Goal: Task Accomplishment & Management: Use online tool/utility

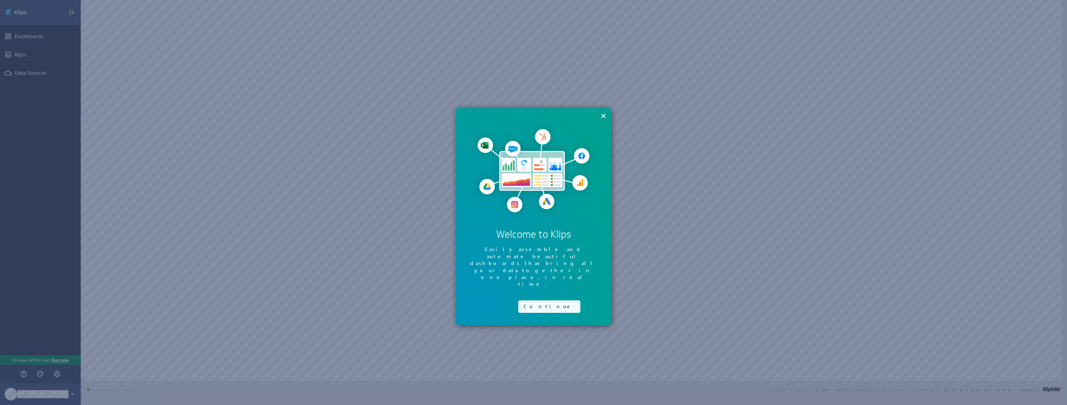
click at [547, 300] on button "Continue" at bounding box center [549, 306] width 62 height 12
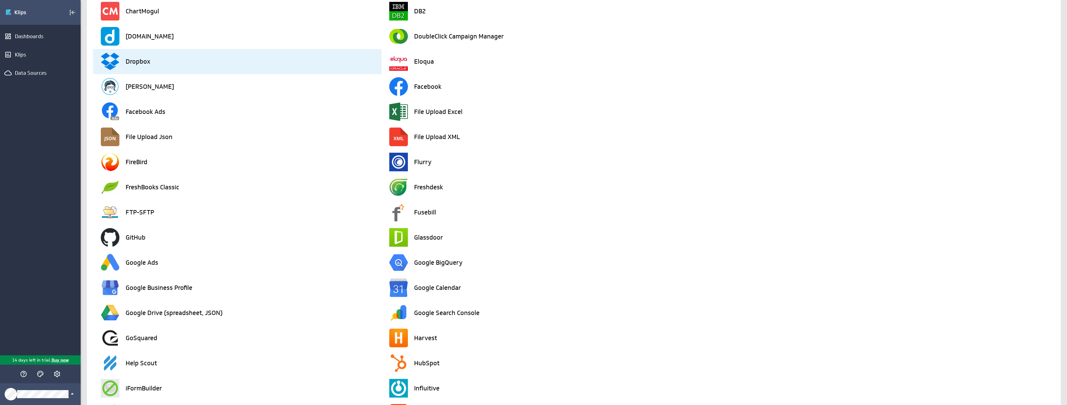
scroll to position [465, 0]
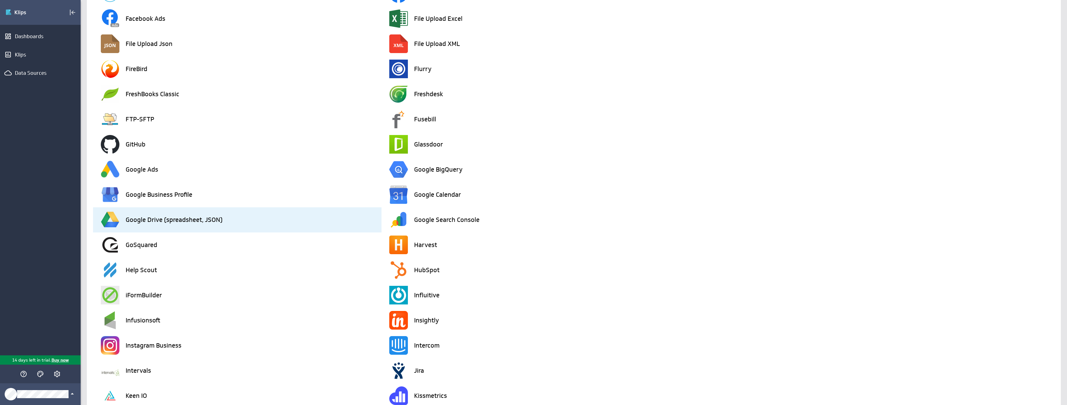
click at [236, 220] on div "Google Drive (spreadsheet, JSON)" at bounding box center [241, 219] width 281 height 25
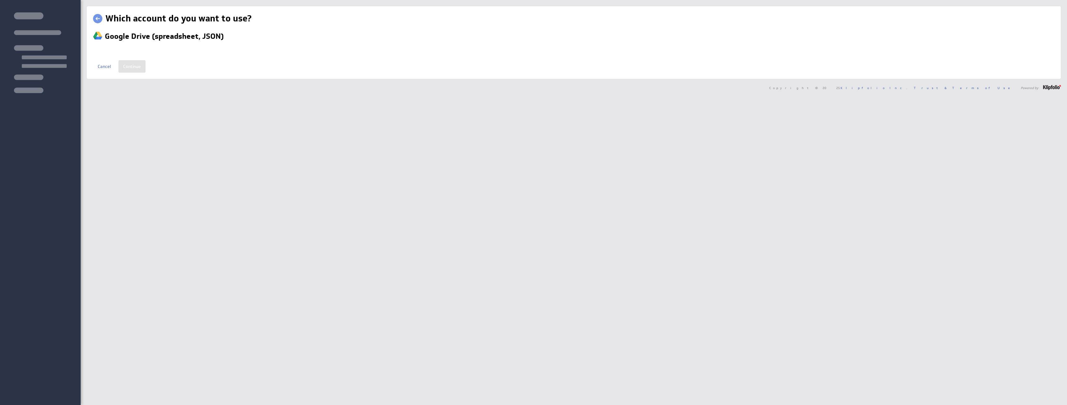
click at [257, 218] on div "Which account do you want to use? Google Drive (spreadsheet, JSON) Name new con…" at bounding box center [574, 202] width 986 height 405
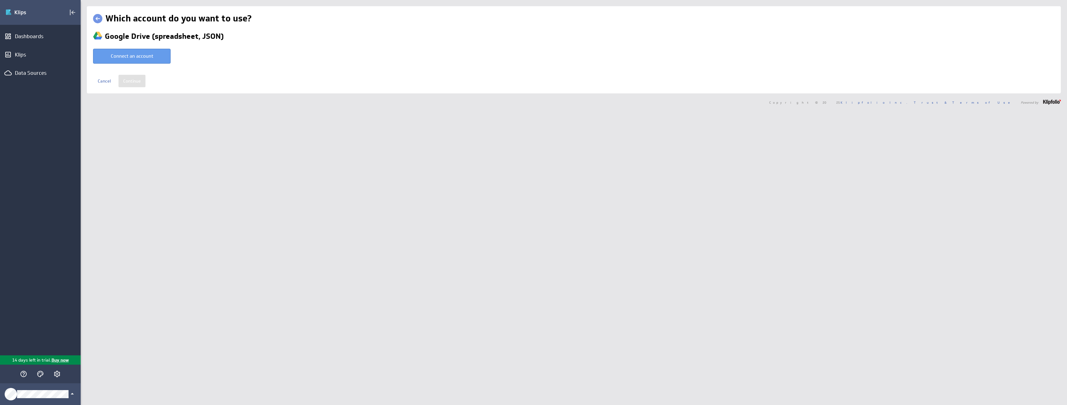
click at [143, 53] on button "Connect an account" at bounding box center [132, 56] width 78 height 15
type input "Tyler @ Google created Oct 04, 2025 at 4:15 PM EDT"
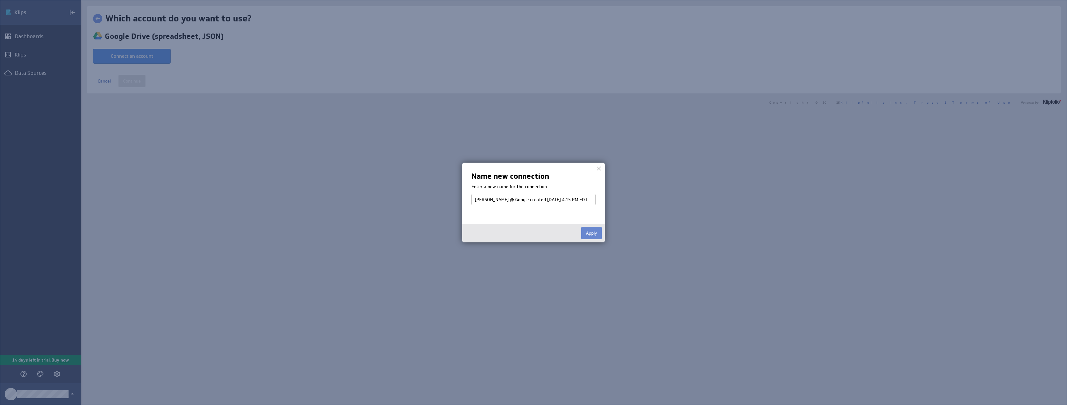
click at [596, 233] on button "Apply" at bounding box center [591, 233] width 20 height 12
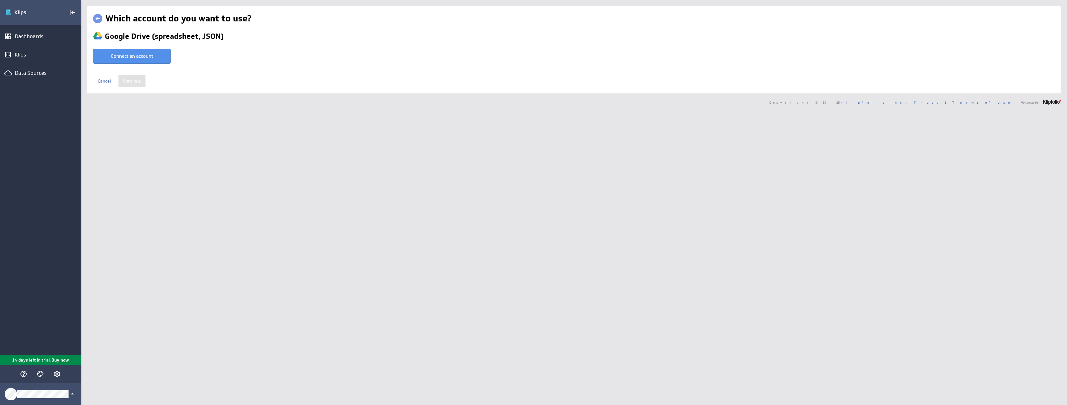
select select "635ff8fce92fdc60ac9aaf3e0a198bd0"
click at [133, 78] on input "Continue" at bounding box center [131, 77] width 27 height 12
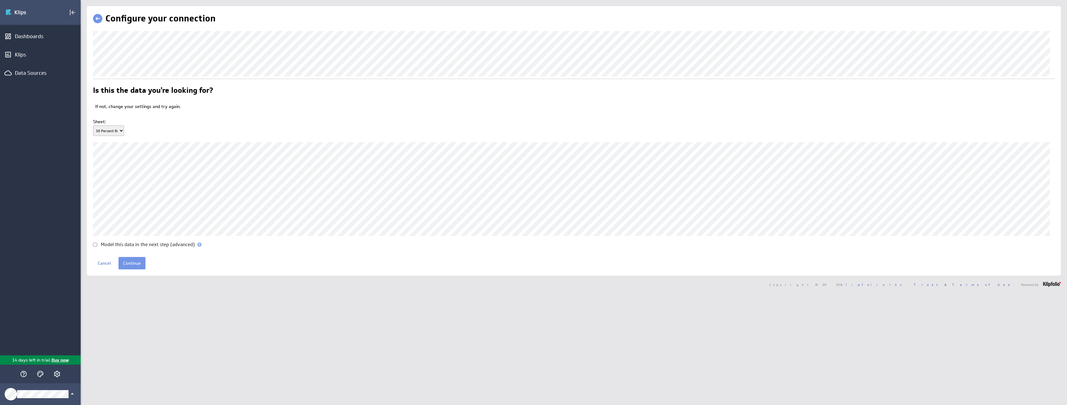
click at [121, 136] on select "30 Percent Rule | Dashboard Conductor RR Committer RR Commissions All Leads Cal…" at bounding box center [108, 130] width 31 height 11
click at [178, 110] on p "If not, change your settings and try again." at bounding box center [574, 107] width 959 height 6
click at [100, 110] on p "If not, change your settings and try again." at bounding box center [574, 107] width 959 height 6
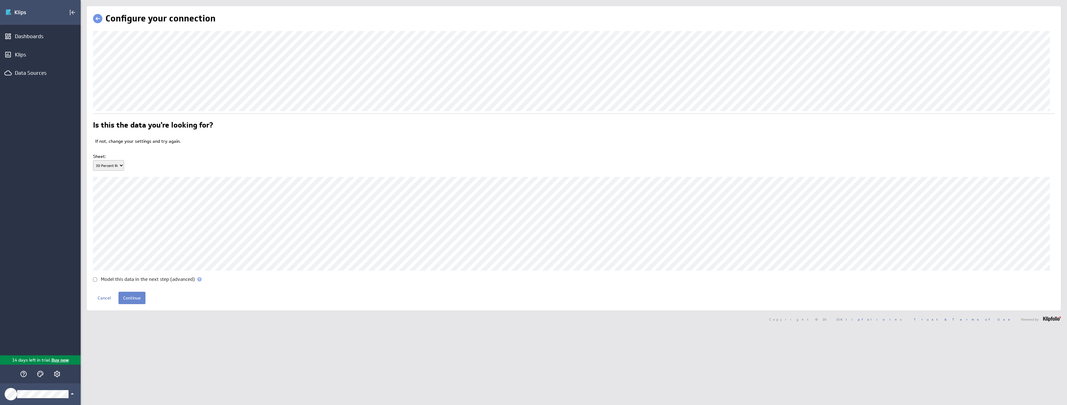
click at [136, 304] on input "Continue" at bounding box center [131, 297] width 27 height 12
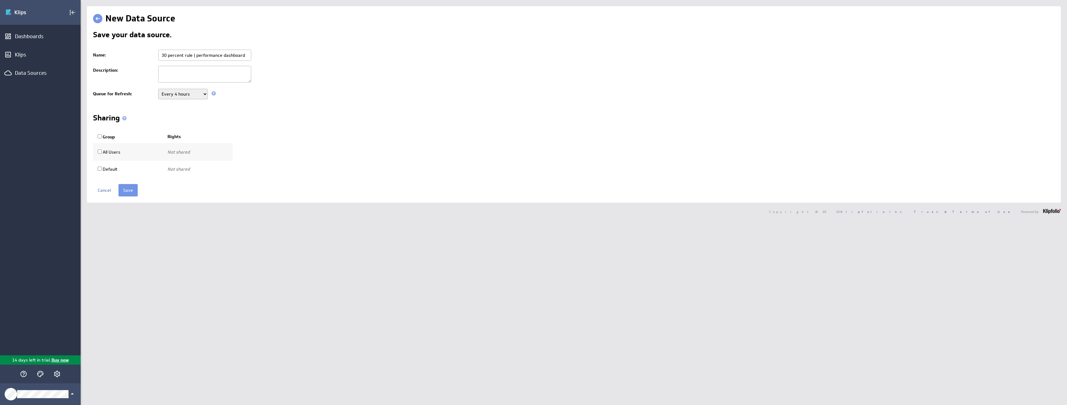
click at [194, 92] on select "Never Every minute Every 5 minutes Every 15 minutes Every 30 minutes Every hour…" at bounding box center [183, 94] width 50 height 11
select select "900"
click at [158, 89] on select "Never Every minute Every 5 minutes Every 15 minutes Every 30 minutes Every hour…" at bounding box center [183, 94] width 50 height 11
click at [281, 131] on div "Group Rights All Users Not shared Use only Use and edit Do not share Not shared" at bounding box center [573, 153] width 961 height 47
click at [127, 187] on input "Save" at bounding box center [127, 190] width 19 height 12
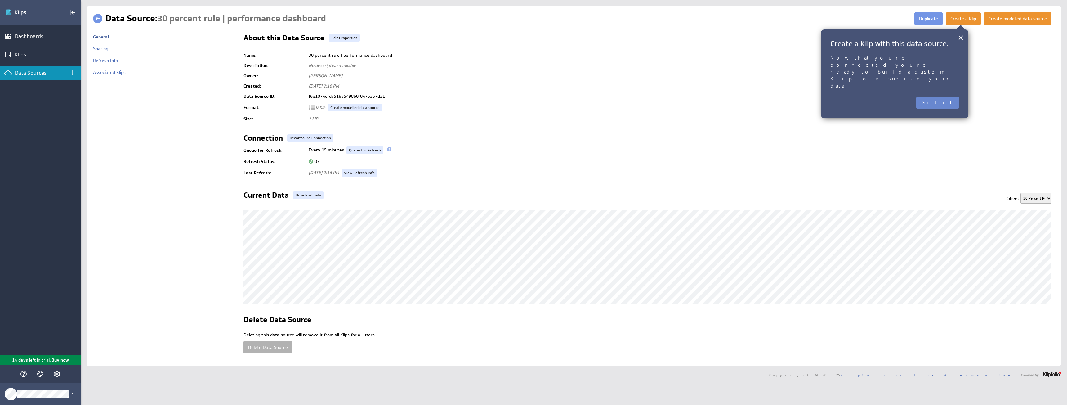
click at [948, 96] on button "Got it" at bounding box center [937, 102] width 43 height 12
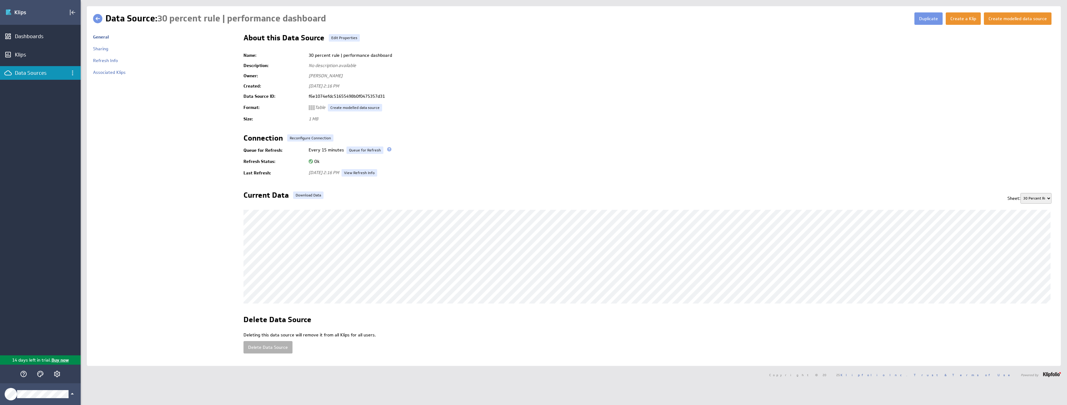
click at [1028, 195] on select "30 Percent Rule | Dashboard Conductor RR Committer RR Commissions All Leads Cal…" at bounding box center [1035, 198] width 31 height 11
click at [1020, 193] on select "30 Percent Rule | Dashboard Conductor RR Committer RR Commissions All Leads Cal…" at bounding box center [1035, 198] width 31 height 11
drag, startPoint x: 1042, startPoint y: 199, endPoint x: 1038, endPoint y: 203, distance: 5.5
click at [1042, 199] on select "30 Percent Rule | Dashboard Conductor RR Committer RR Commissions All Leads Cal…" at bounding box center [1035, 198] width 31 height 11
click at [1020, 193] on select "30 Percent Rule | Dashboard Conductor RR Committer RR Commissions All Leads Cal…" at bounding box center [1035, 198] width 31 height 11
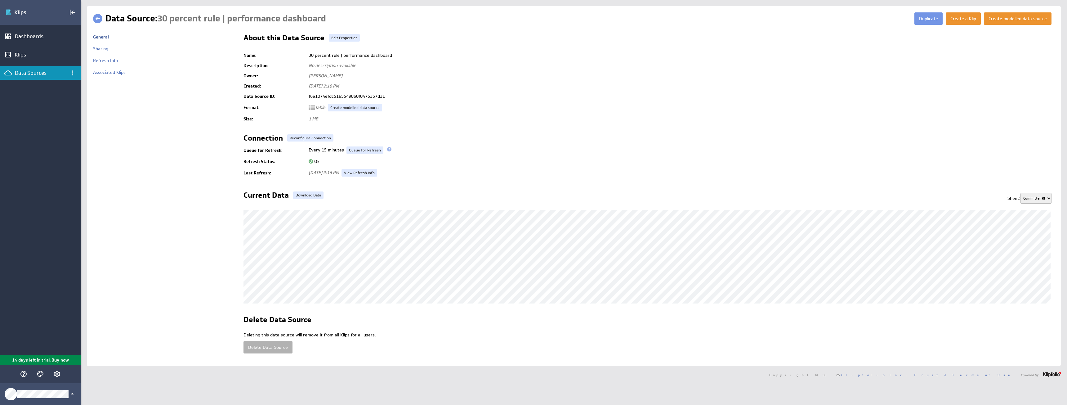
click at [919, 150] on td "Every 15 minutes Re-Upload Now Queue for Refresh" at bounding box center [679, 150] width 749 height 12
click at [1023, 195] on div "Sheet: 30 Percent Rule | Dashboard Conductor RR Committer RR Commissions All Le…" at bounding box center [1030, 197] width 47 height 12
click at [1023, 196] on select "30 Percent Rule | Dashboard Conductor RR Committer RR Commissions All Leads Cal…" at bounding box center [1035, 198] width 31 height 11
select select "0"
click at [1020, 193] on select "30 Percent Rule | Dashboard Conductor RR Committer RR Commissions All Leads Cal…" at bounding box center [1035, 198] width 31 height 11
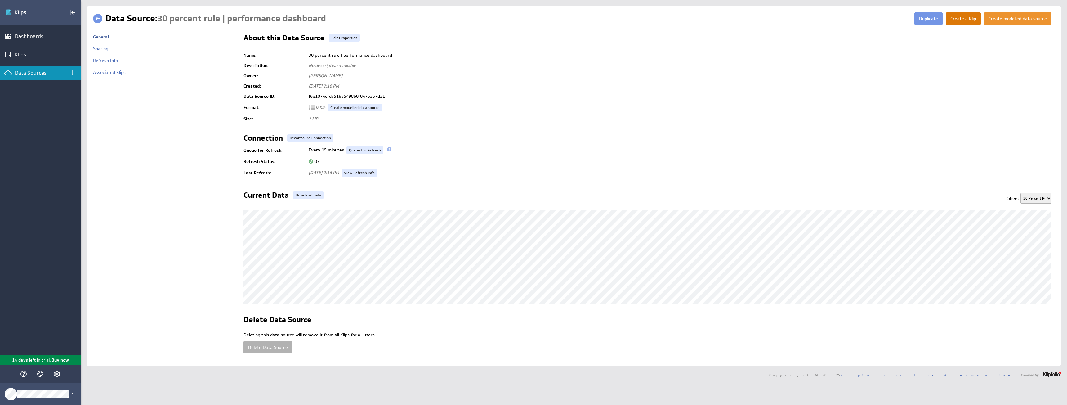
click at [957, 20] on button "Create a Klip" at bounding box center [962, 18] width 35 height 12
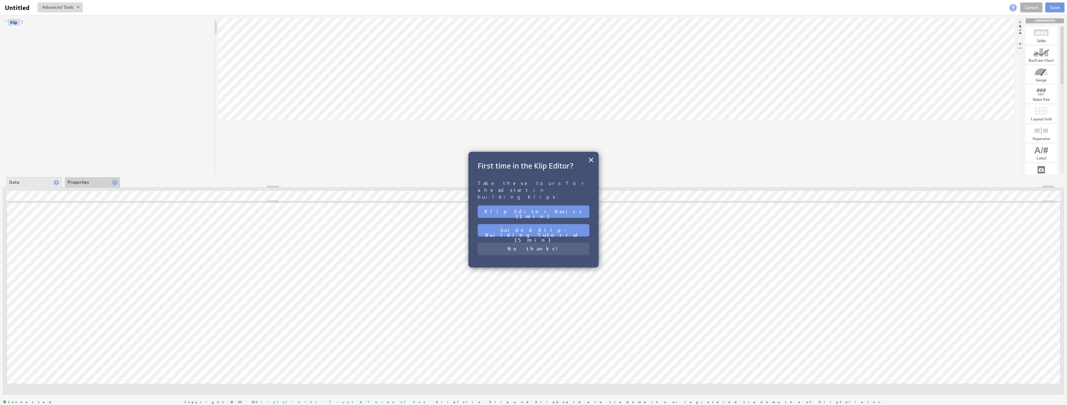
click at [529, 242] on button "No thanks!" at bounding box center [534, 248] width 112 height 12
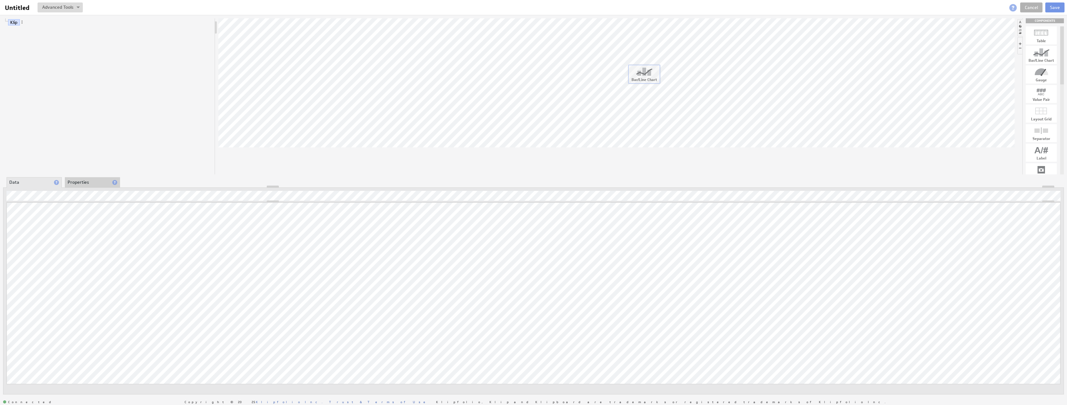
drag, startPoint x: 1045, startPoint y: 56, endPoint x: 644, endPoint y: 75, distance: 401.4
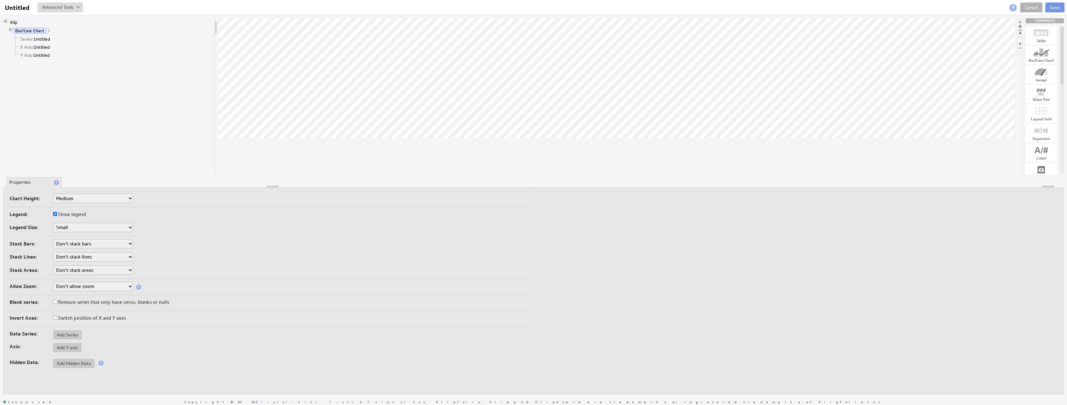
click at [116, 202] on select "Small Medium Large X-Large Custom..." at bounding box center [93, 197] width 80 height 9
click at [211, 209] on td "Chart Height: Small Medium Large X-Large Custom... Height: px Legend: Show lege…" at bounding box center [272, 281] width 524 height 180
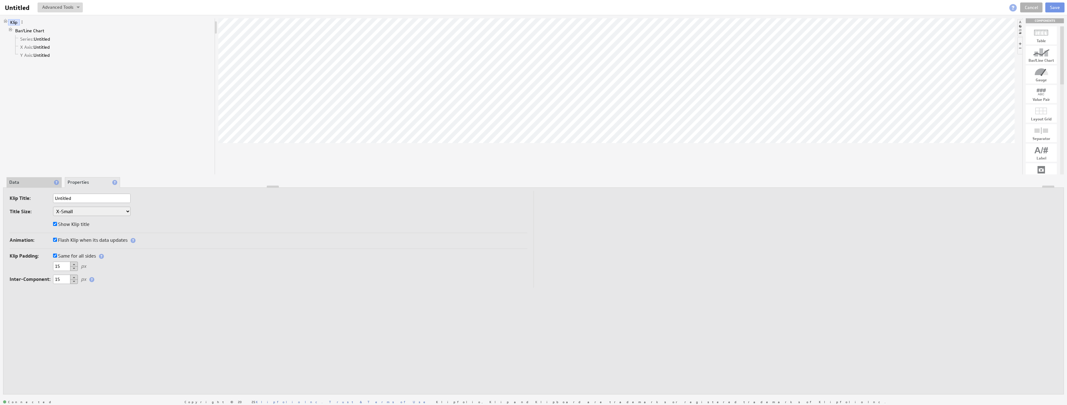
click at [16, 184] on li "Data" at bounding box center [34, 182] width 55 height 11
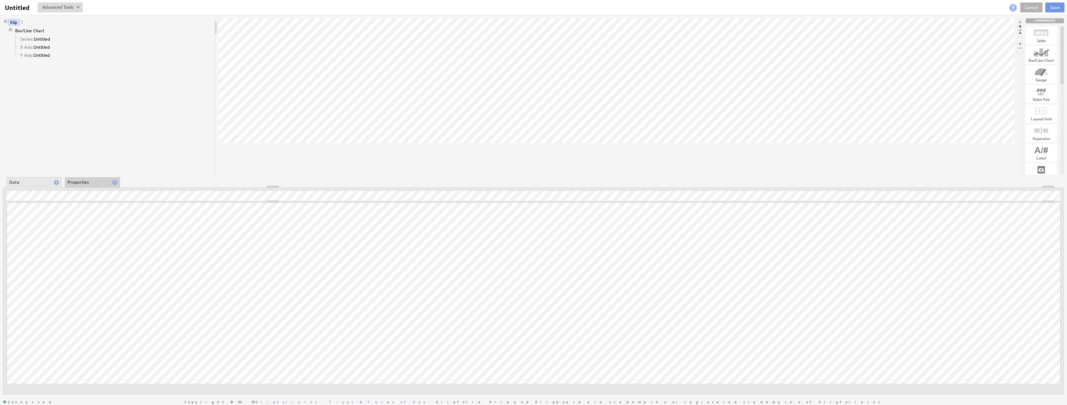
click at [84, 187] on div at bounding box center [533, 186] width 1060 height 2
click at [86, 184] on li "Properties" at bounding box center [92, 182] width 55 height 11
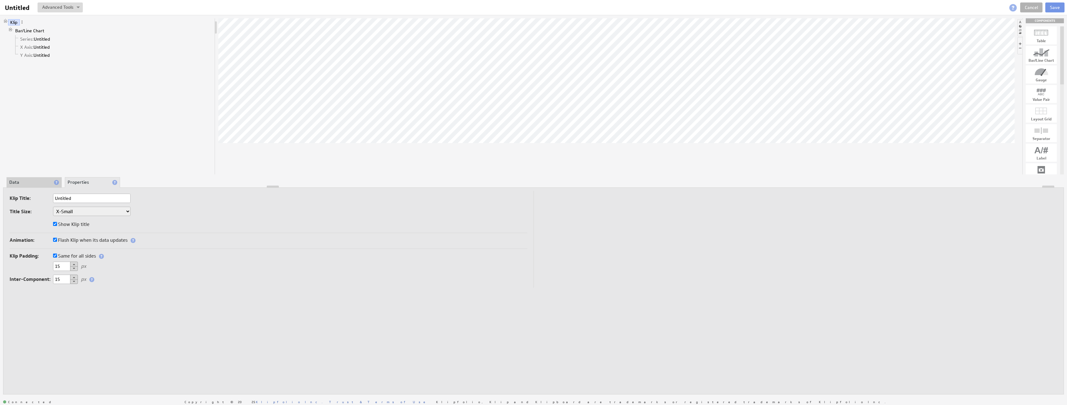
click at [82, 195] on input "Untitled" at bounding box center [92, 197] width 78 height 9
type input "All Leads"
click at [158, 218] on div "Klip Title: All Leads Title Size: XX-Small X-Small Small Medium Large X-Large X…" at bounding box center [269, 212] width 518 height 39
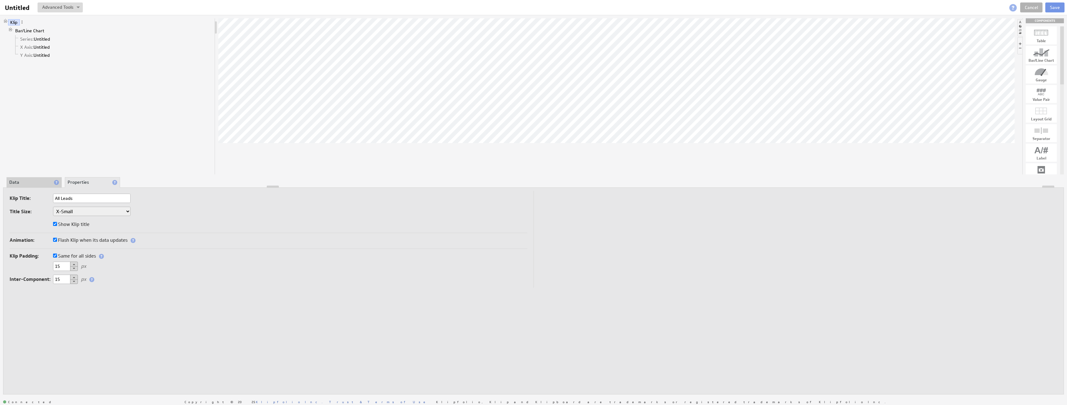
click at [107, 215] on select "XX-Small X-Small Small Medium Large X-Large XX-Large" at bounding box center [92, 211] width 78 height 9
click at [53, 207] on select "XX-Small X-Small Small Medium Large X-Large XX-Large" at bounding box center [92, 211] width 78 height 9
click at [154, 216] on div "Title Size: XX-Small X-Small Small Medium Large X-Large XX-Large" at bounding box center [269, 212] width 518 height 11
click at [264, 182] on div "About Data Properties Layout Drill Down Indicators" at bounding box center [533, 182] width 1060 height 10
click at [263, 170] on div at bounding box center [616, 96] width 796 height 156
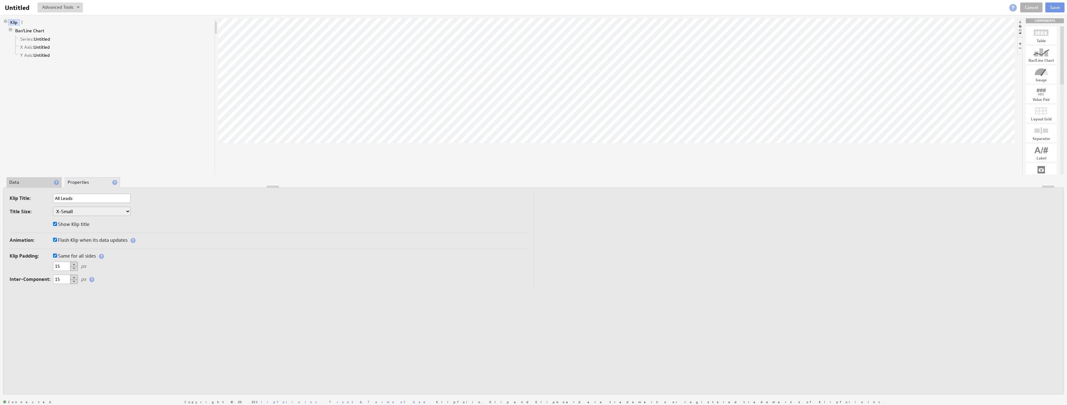
click at [122, 107] on div "Klip Bar/Line Chart Series: Untitled X Axis: Untitled Y Axis: Untitled" at bounding box center [109, 96] width 212 height 156
click at [35, 184] on li "Data" at bounding box center [34, 182] width 55 height 11
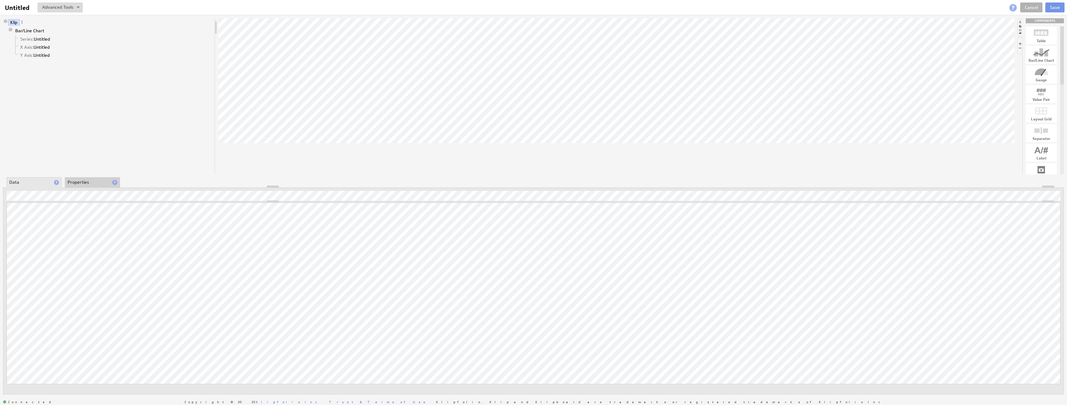
click at [526, 116] on div "Klip Bar/Line Chart Series: Untitled X Axis: Untitled Y Axis: Untitled COMPONEN…" at bounding box center [533, 206] width 1067 height 382
click at [49, 195] on div at bounding box center [534, 198] width 1054 height 7
click at [115, 181] on span at bounding box center [114, 182] width 5 height 5
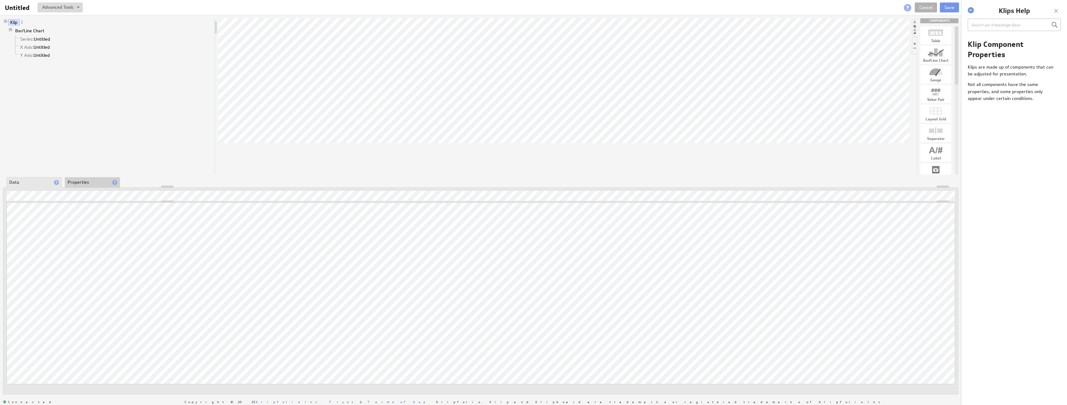
click at [1060, 9] on div at bounding box center [1055, 10] width 9 height 9
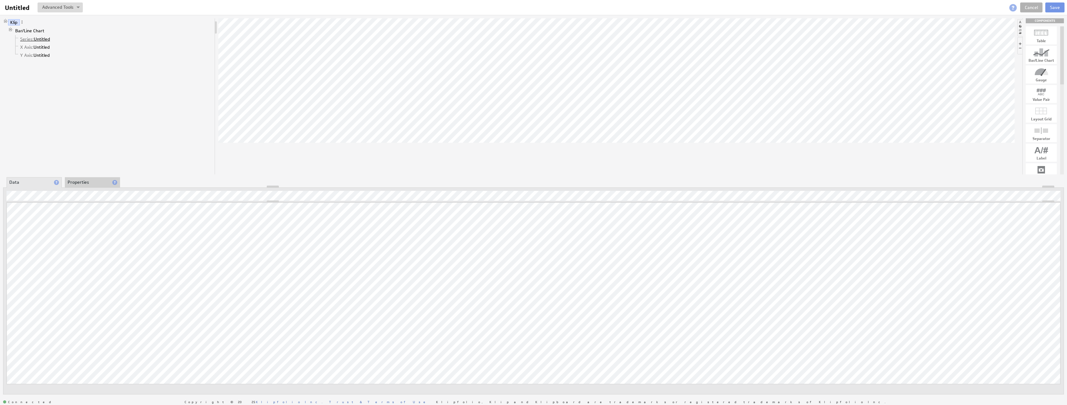
click at [45, 38] on link "Series: Untitled" at bounding box center [35, 39] width 34 height 6
click at [32, 31] on link "Bar/Line Chart" at bounding box center [30, 31] width 34 height 6
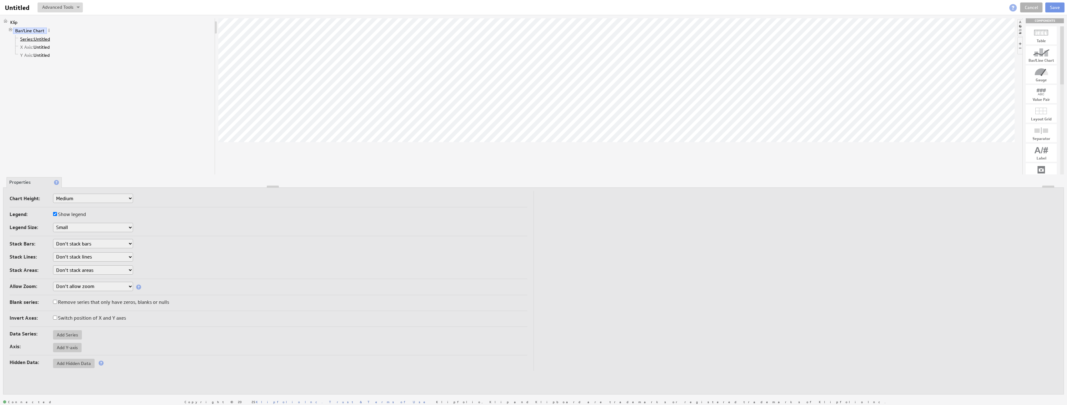
click at [33, 38] on span "Series:" at bounding box center [27, 39] width 14 height 6
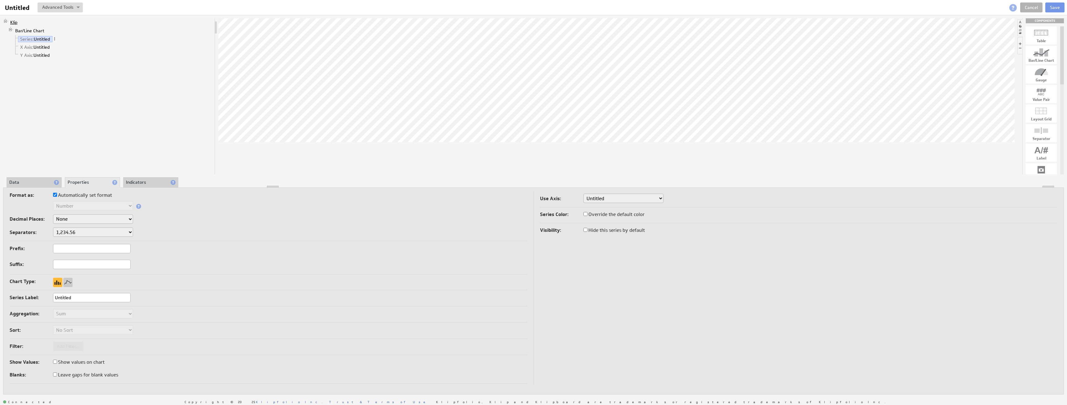
click at [16, 19] on link "Klip" at bounding box center [14, 22] width 12 height 6
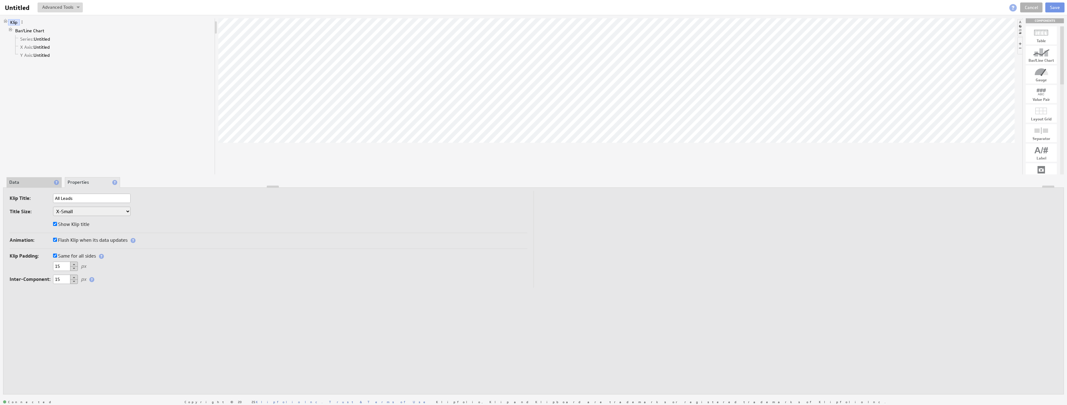
click at [36, 179] on li "Data" at bounding box center [34, 182] width 55 height 11
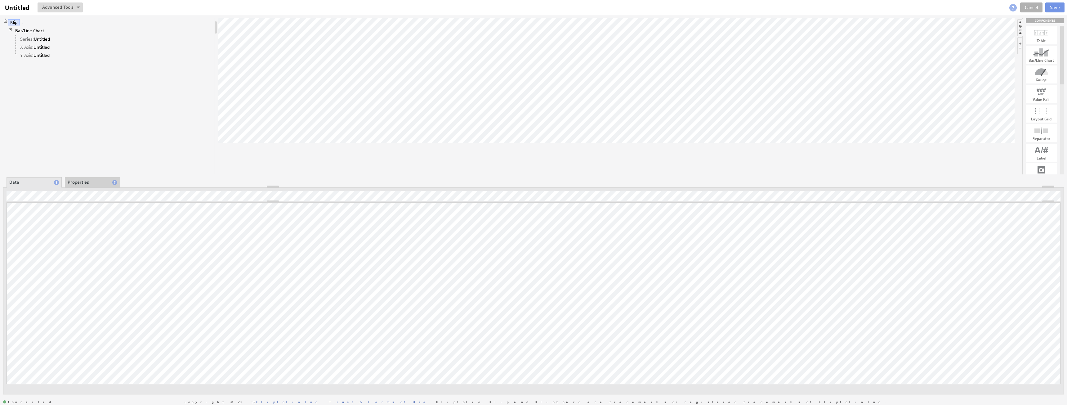
click at [1016, 11] on span at bounding box center [1012, 7] width 7 height 7
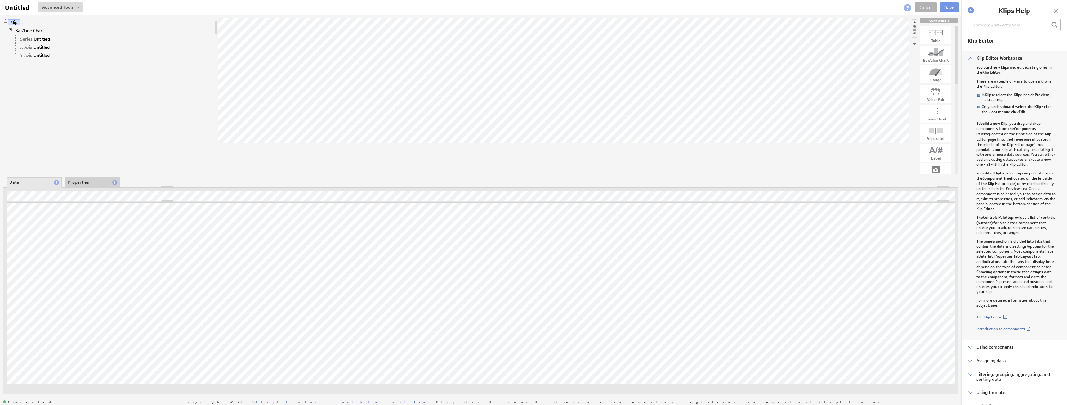
click at [1056, 9] on div at bounding box center [1055, 10] width 9 height 9
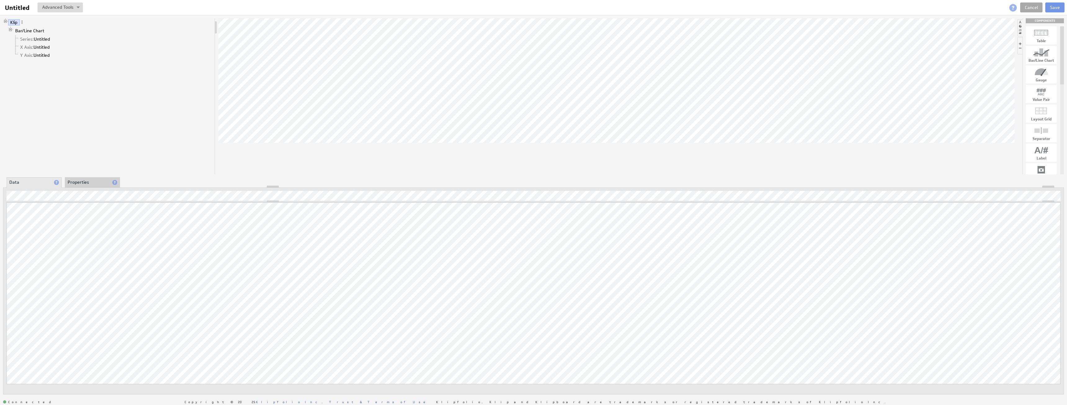
click at [1032, 8] on link "Cancel" at bounding box center [1031, 7] width 22 height 10
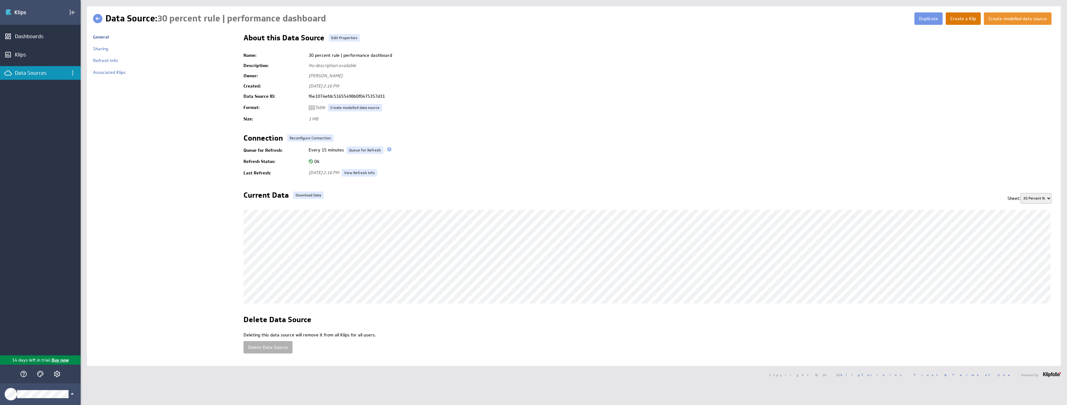
click at [964, 21] on button "Create a Klip" at bounding box center [962, 18] width 35 height 12
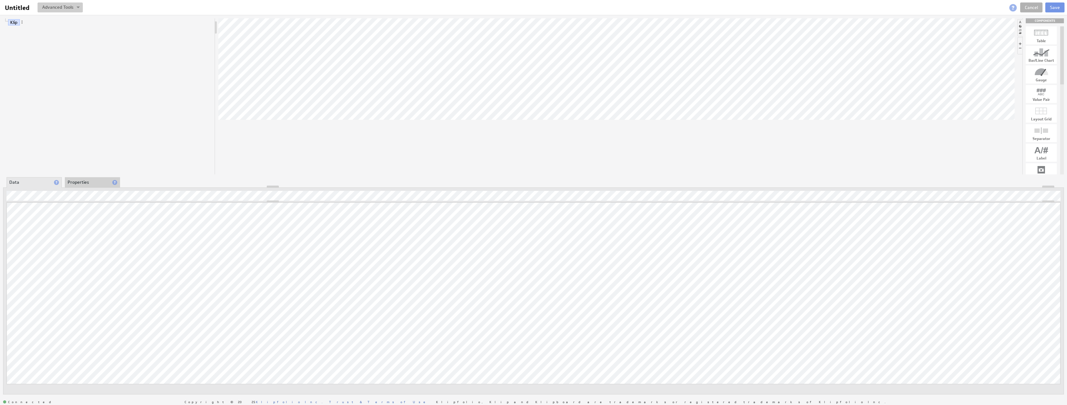
click at [80, 6] on button at bounding box center [60, 7] width 45 height 10
drag, startPoint x: 140, startPoint y: 30, endPoint x: 53, endPoint y: 24, distance: 87.7
click at [138, 30] on div "Klip" at bounding box center [109, 96] width 212 height 156
click at [22, 22] on span at bounding box center [22, 22] width 4 height 4
click at [15, 22] on link "Klip" at bounding box center [14, 22] width 12 height 6
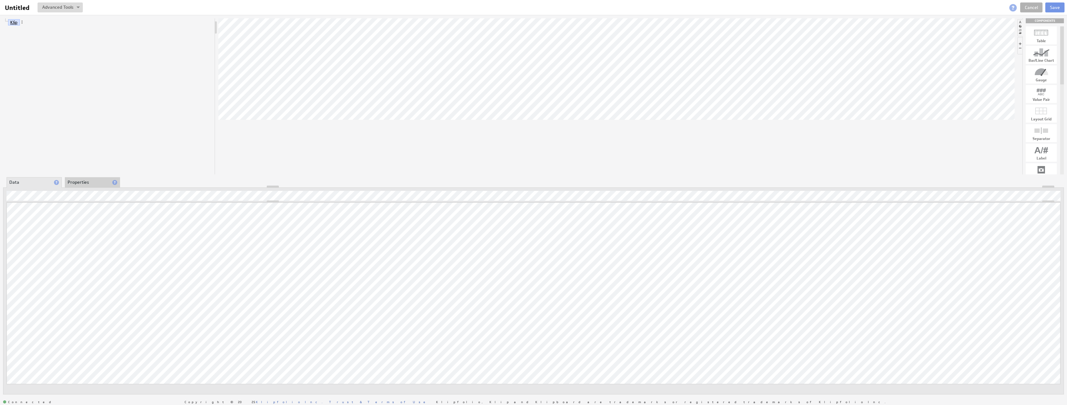
click at [14, 23] on link "Klip" at bounding box center [14, 22] width 12 height 6
click at [395, 187] on div "Updating... Select a Function ARRAY DATE SELECT SLICE SUM Data Manipulation Log…" at bounding box center [533, 290] width 1060 height 207
click at [105, 183] on li "Properties" at bounding box center [92, 182] width 55 height 11
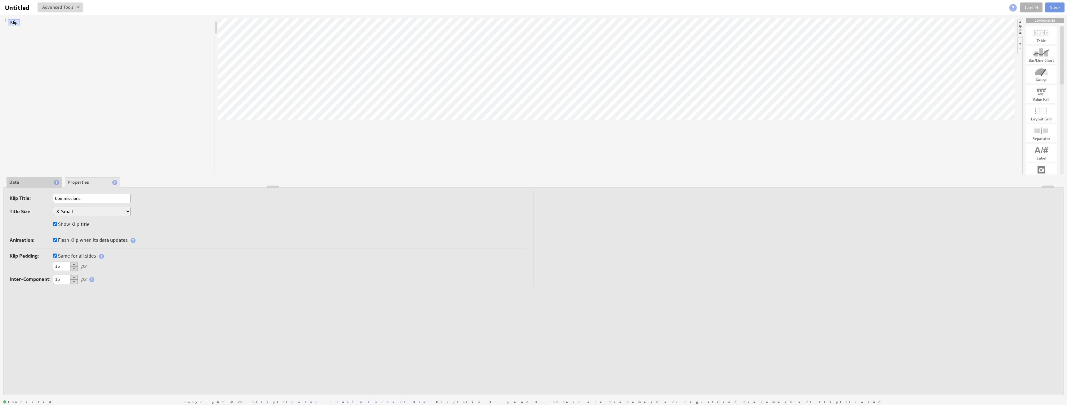
type input "Commissions"
click at [396, 185] on div "About Data Properties Layout Drill Down Indicators" at bounding box center [533, 182] width 1060 height 10
click at [398, 208] on div "Title Size: XX-Small X-Small Small Medium Large X-Large XX-Large" at bounding box center [269, 212] width 518 height 11
drag, startPoint x: 1043, startPoint y: 56, endPoint x: 635, endPoint y: 94, distance: 410.1
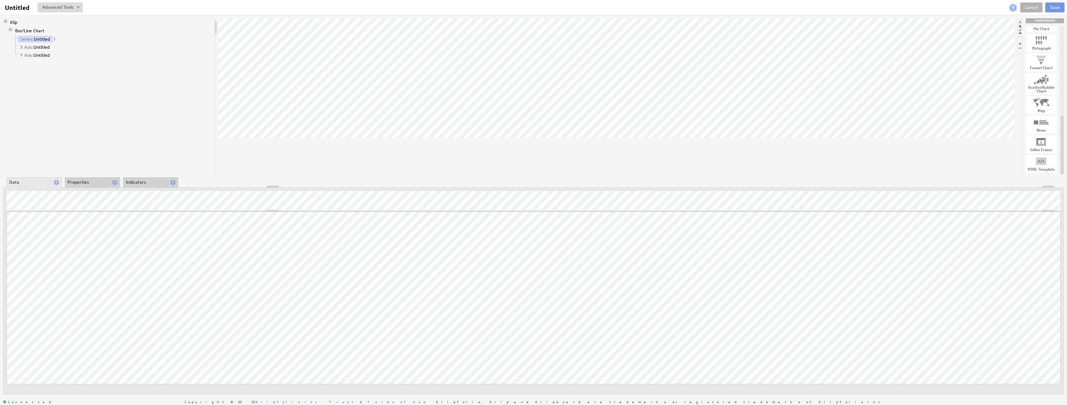
click at [97, 184] on li "Properties" at bounding box center [92, 182] width 55 height 11
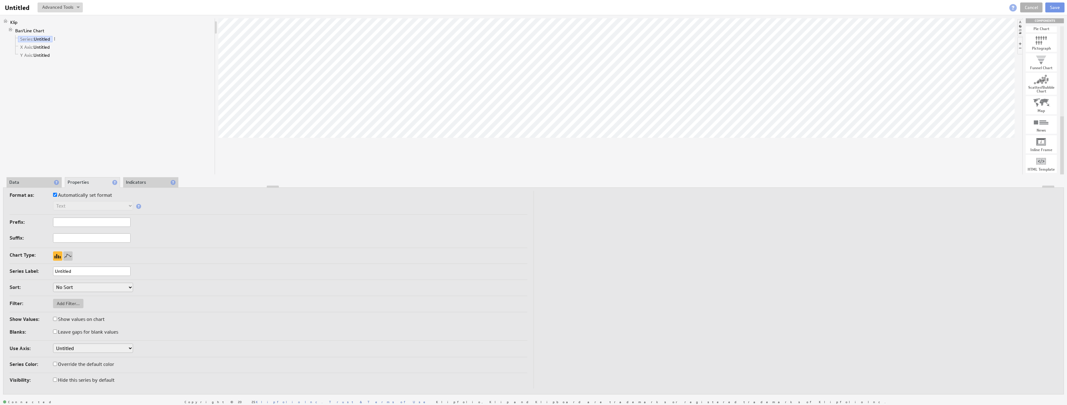
click at [147, 182] on li "Indicators" at bounding box center [150, 182] width 55 height 11
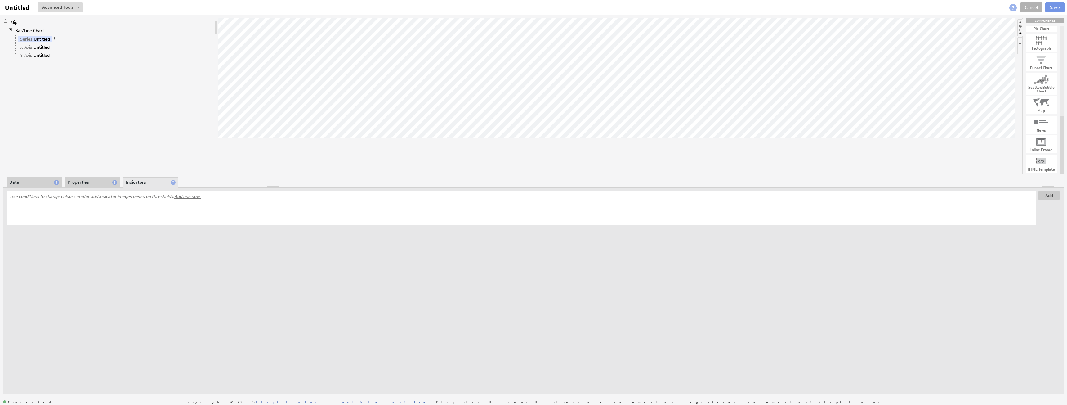
click at [30, 184] on li "Data" at bounding box center [34, 182] width 55 height 11
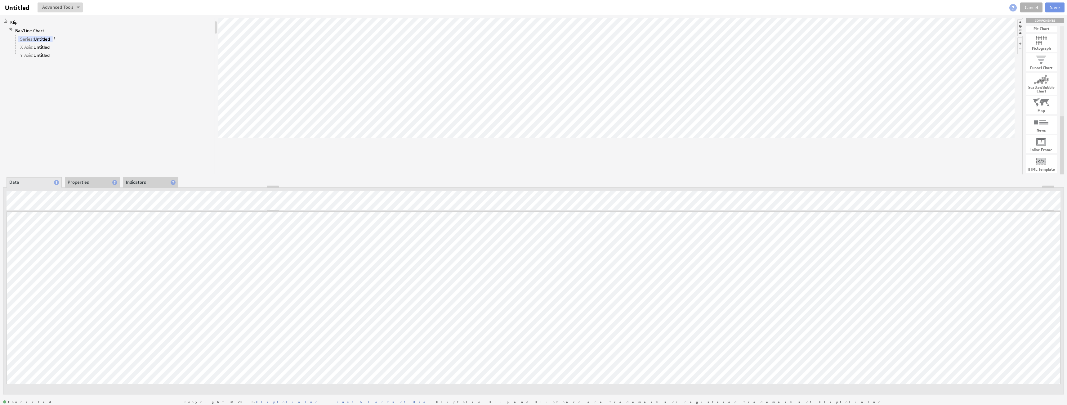
click at [362, 201] on div "Updating... Select a Function ARRAY DATE SELECT SLICE SUM Data Manipulation Log…" at bounding box center [533, 290] width 1060 height 207
click at [91, 186] on div at bounding box center [533, 186] width 1060 height 2
click at [92, 184] on li "Properties" at bounding box center [92, 182] width 55 height 11
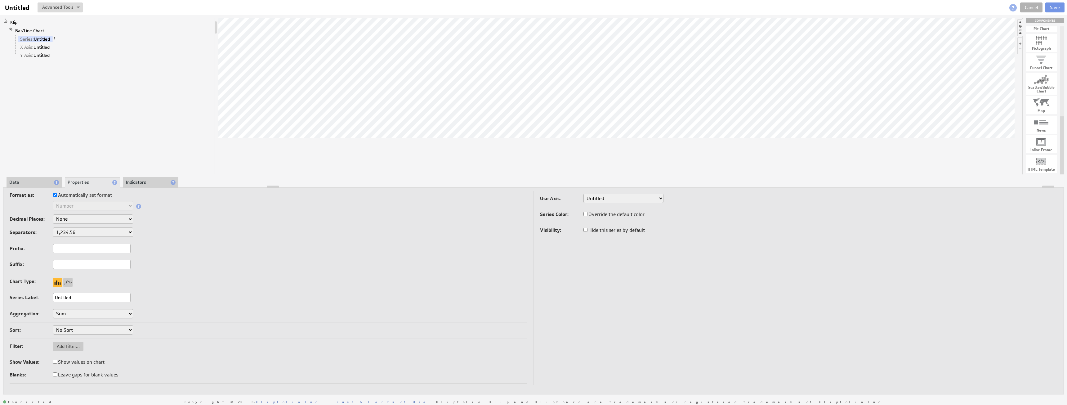
click at [146, 170] on div "Klip Bar/Line Chart Series: Untitled X Axis: Untitled Y Axis: Untitled" at bounding box center [109, 96] width 212 height 156
click at [146, 179] on li "Indicators" at bounding box center [150, 182] width 55 height 11
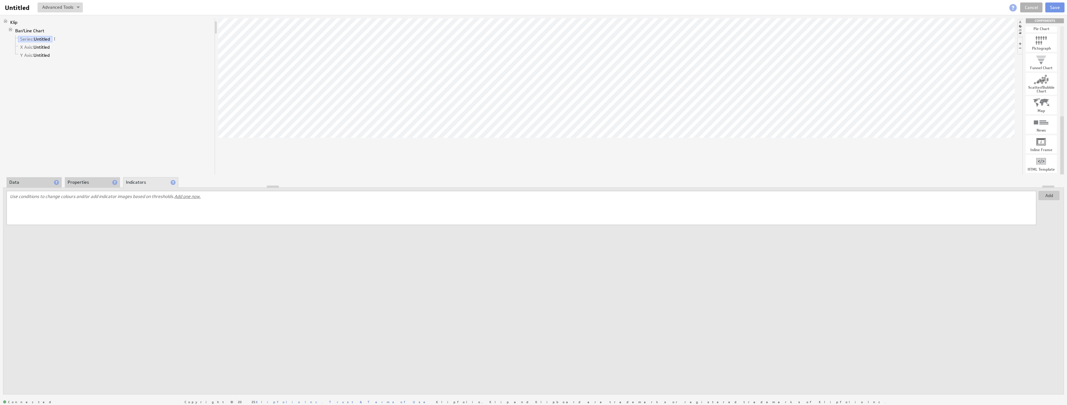
click at [90, 182] on li "Properties" at bounding box center [92, 182] width 55 height 11
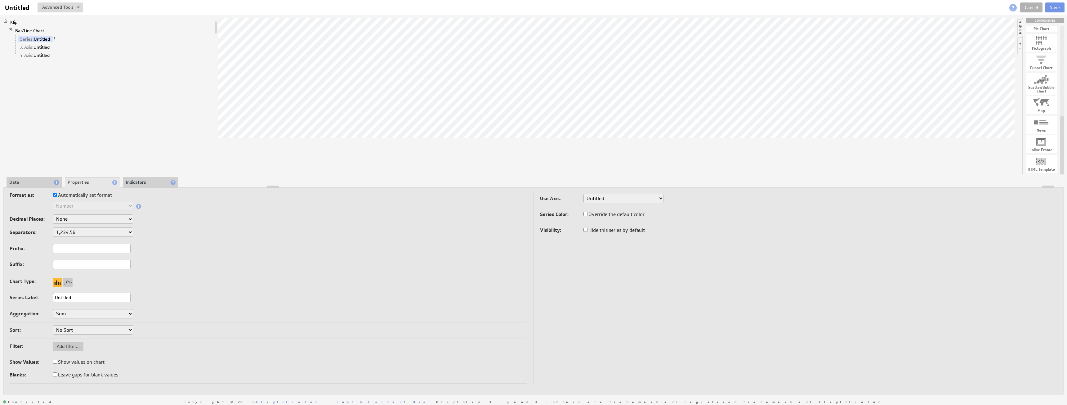
click at [154, 184] on li "Indicators" at bounding box center [150, 182] width 55 height 11
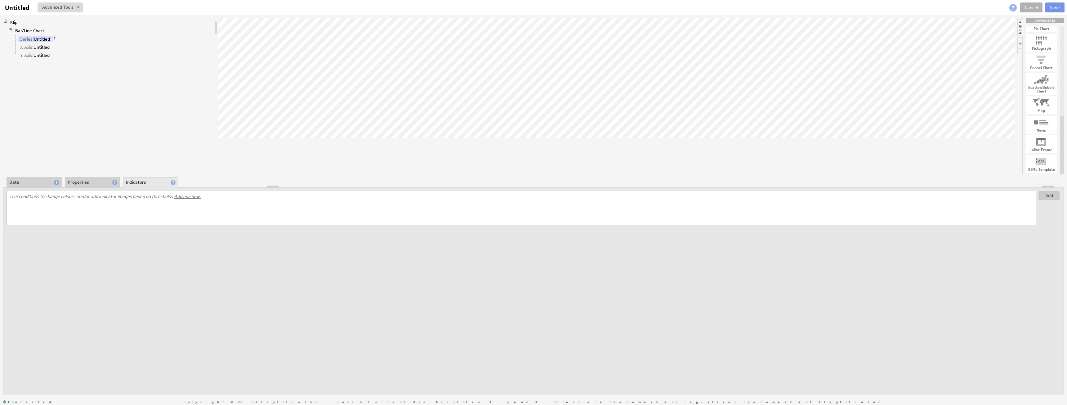
click at [83, 183] on li "Properties" at bounding box center [92, 182] width 55 height 11
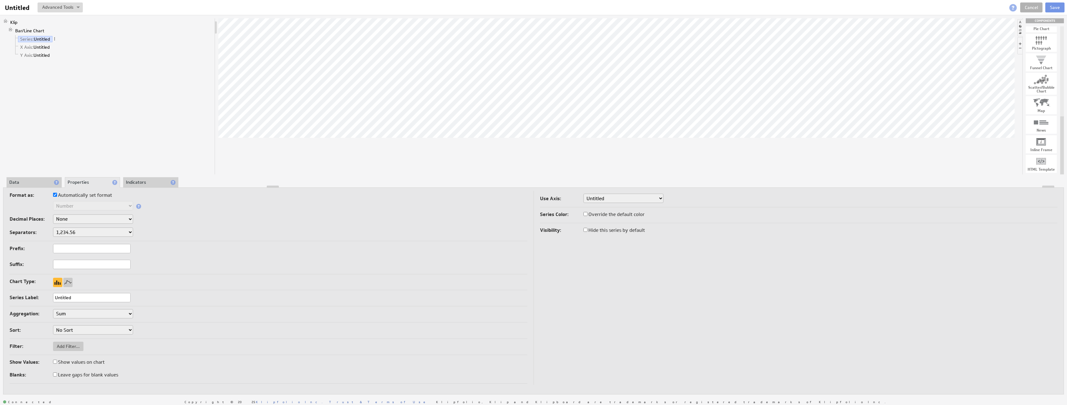
click at [78, 317] on select "Sum Average Median Min Max First Last Count Count Distinct" at bounding box center [93, 313] width 80 height 9
click at [53, 309] on select "Sum Average Median Min Max First Last Count Count Distinct" at bounding box center [93, 313] width 80 height 9
click at [561, 171] on div at bounding box center [616, 96] width 796 height 156
click at [103, 196] on label "Automatically set format" at bounding box center [82, 195] width 59 height 9
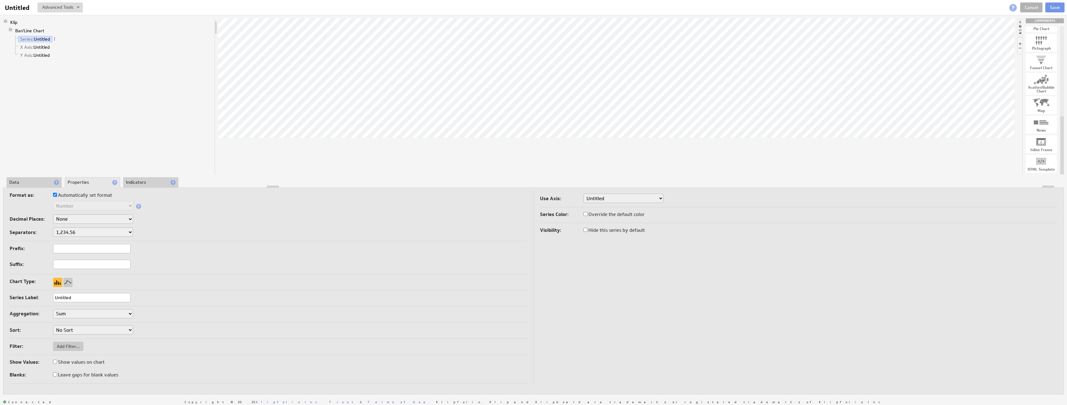
click at [57, 196] on input "Automatically set format" at bounding box center [55, 195] width 4 height 4
checkbox input "false"
click at [56, 196] on input "Automatically set format" at bounding box center [55, 195] width 4 height 4
click at [72, 217] on select "None .# (1) .## (2) .### (3) .#### (4)" at bounding box center [93, 218] width 80 height 9
select select "1"
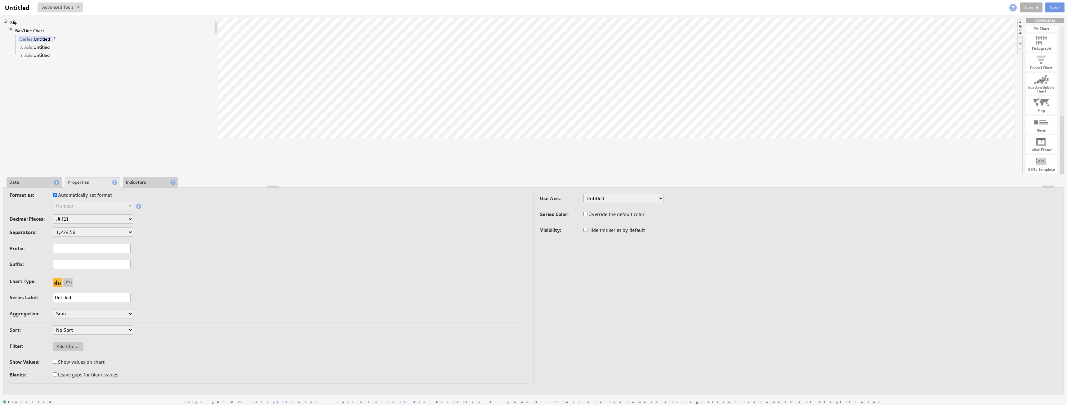
click at [74, 219] on select "None .# (1) .## (2) .### (3) .#### (4)" at bounding box center [93, 218] width 80 height 9
select select "0"
click at [78, 247] on input "text" at bounding box center [92, 248] width 78 height 9
drag, startPoint x: 197, startPoint y: 264, endPoint x: 91, endPoint y: 282, distance: 107.7
click at [197, 265] on div "Prefix: Suffix:" at bounding box center [269, 259] width 518 height 30
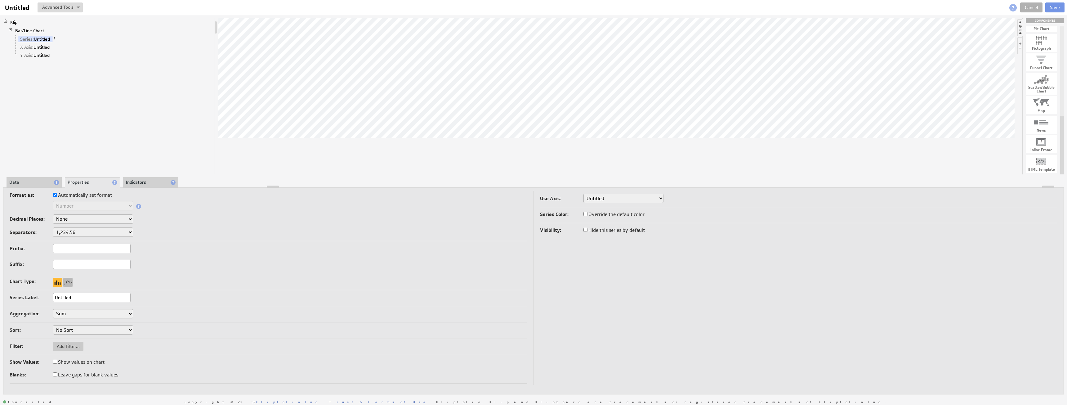
click at [66, 282] on div at bounding box center [67, 282] width 9 height 9
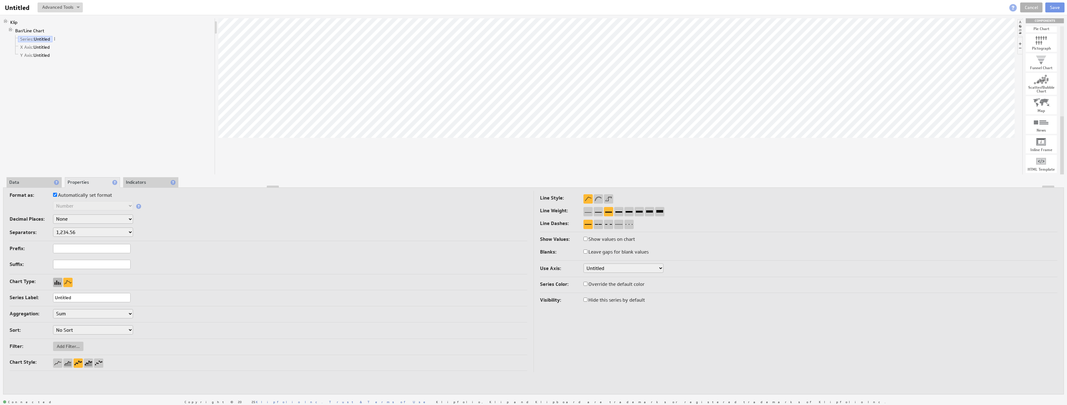
click at [57, 284] on div at bounding box center [57, 282] width 9 height 9
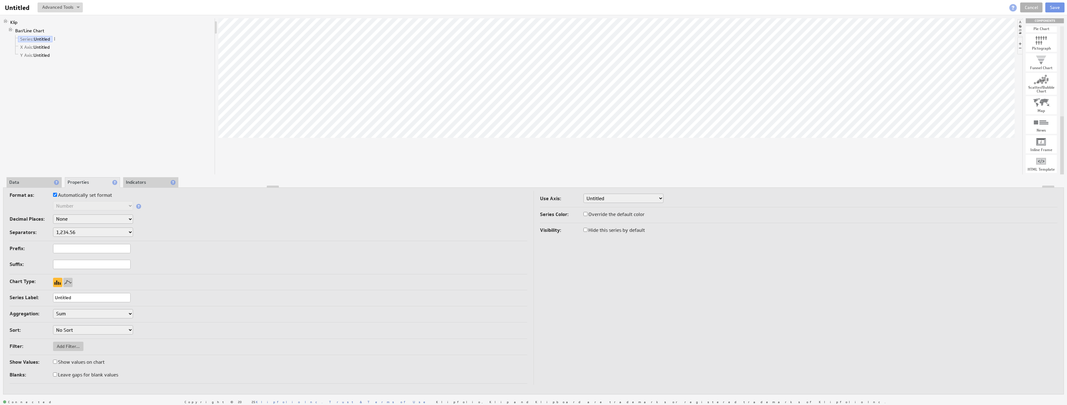
click at [87, 329] on select "No Sort Lowest to Highest Highest to Lowest" at bounding box center [93, 329] width 80 height 9
click at [80, 301] on input "Untitled" at bounding box center [92, 297] width 78 height 9
click at [32, 182] on li "Data" at bounding box center [34, 182] width 55 height 11
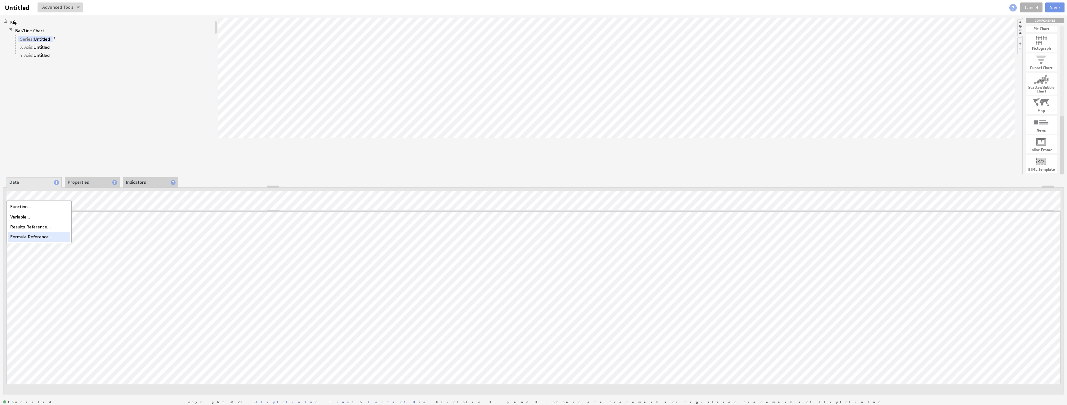
click at [24, 233] on div "Formula Reference..." at bounding box center [39, 237] width 62 height 10
click at [93, 187] on div at bounding box center [533, 186] width 1060 height 2
click at [93, 178] on li "Properties" at bounding box center [92, 182] width 55 height 11
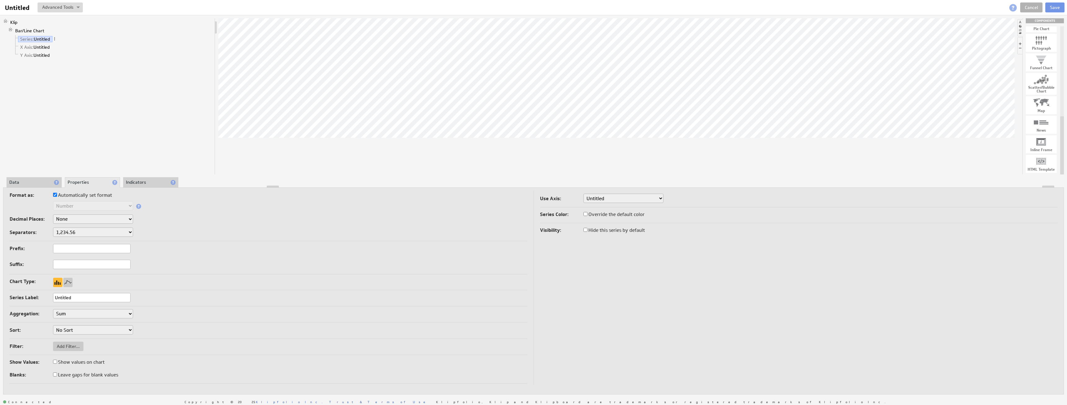
click at [143, 181] on li "Indicators" at bounding box center [150, 182] width 55 height 11
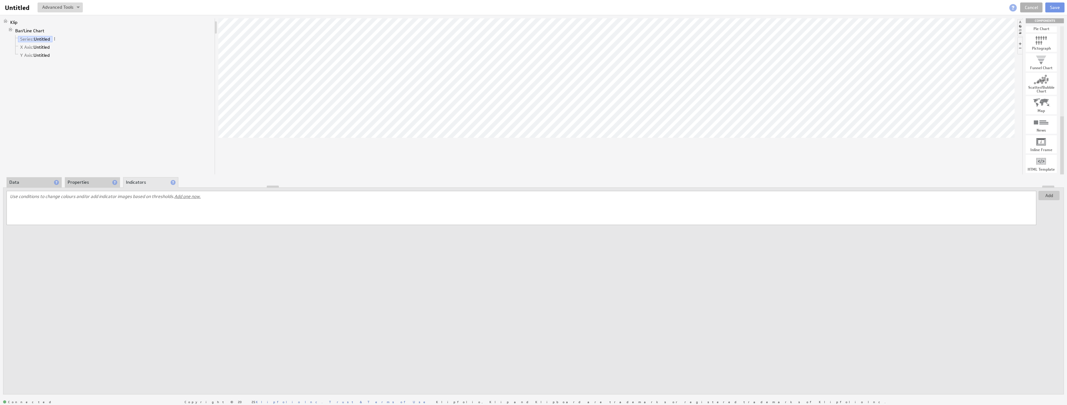
click at [365, 149] on div at bounding box center [616, 96] width 796 height 156
click at [1042, 196] on button "Add" at bounding box center [1048, 195] width 21 height 9
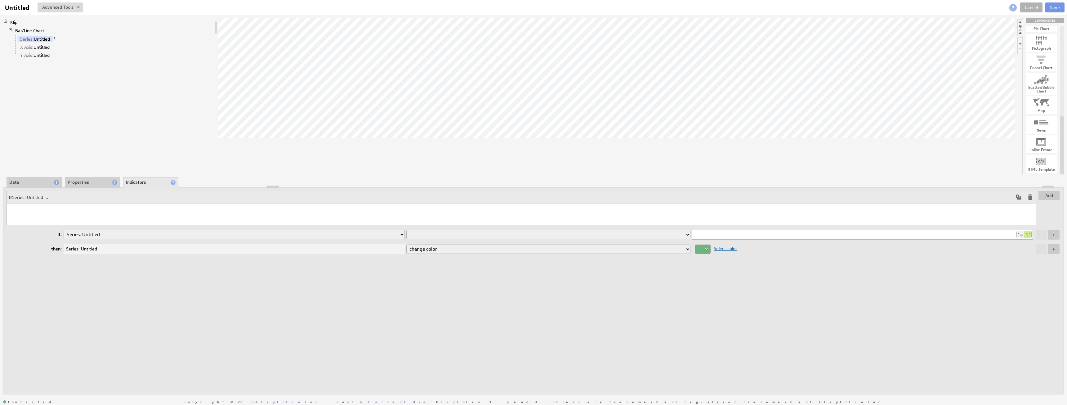
click at [608, 292] on div "Add If Series: Untitled ... If: Series: Untitled X Axis: Untitled Y Axis: Untit…" at bounding box center [533, 290] width 1060 height 207
click at [27, 180] on li "Data" at bounding box center [34, 182] width 55 height 11
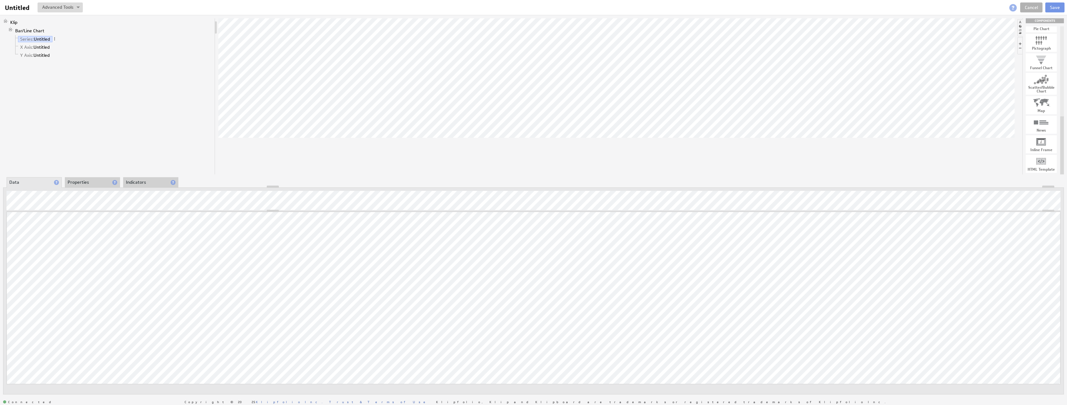
click at [937, 163] on div at bounding box center [616, 96] width 796 height 156
click at [1062, 10] on button "Save" at bounding box center [1054, 7] width 19 height 10
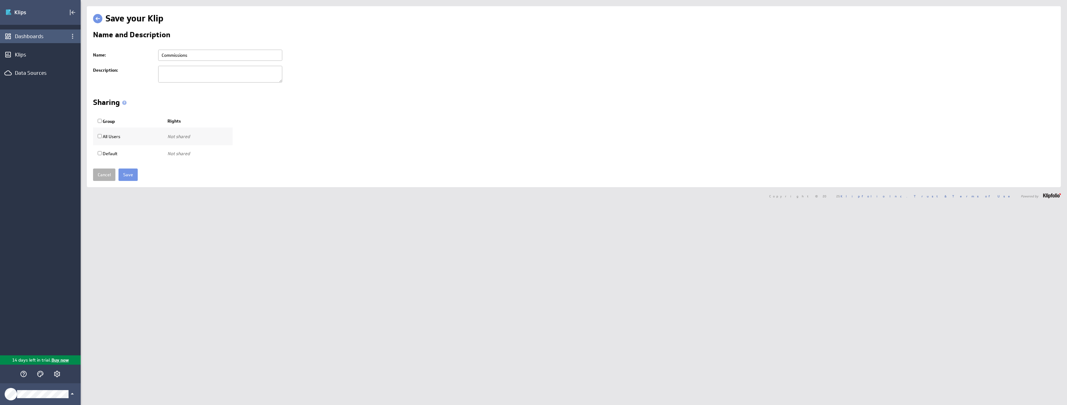
click at [40, 37] on div "Dashboards" at bounding box center [40, 36] width 51 height 7
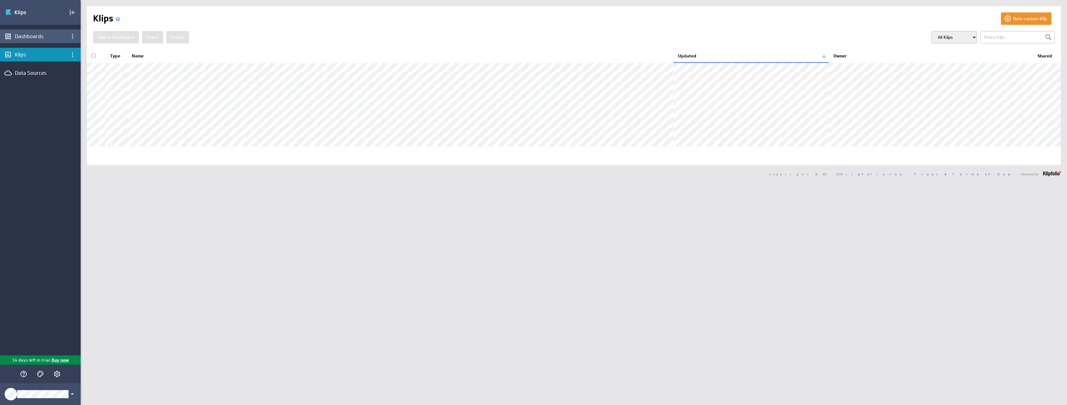
click at [52, 35] on div "Dashboards" at bounding box center [40, 36] width 51 height 7
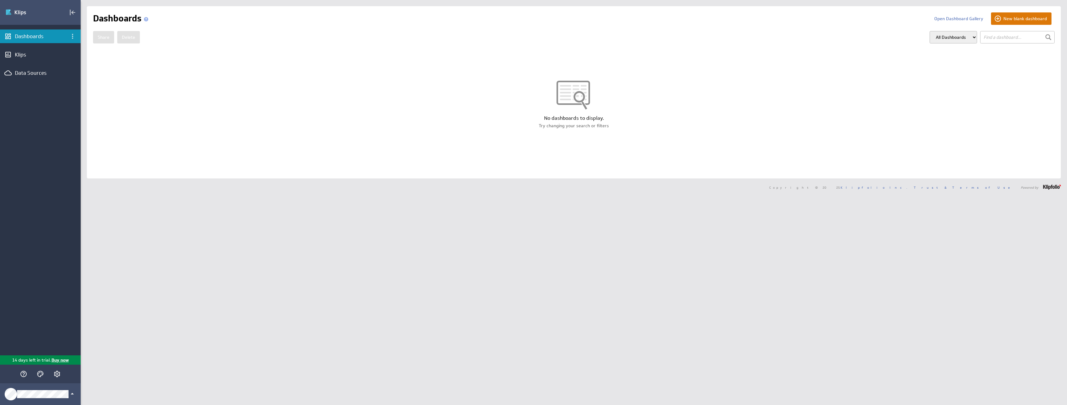
click at [1022, 20] on button "New blank dashboard" at bounding box center [1021, 18] width 60 height 12
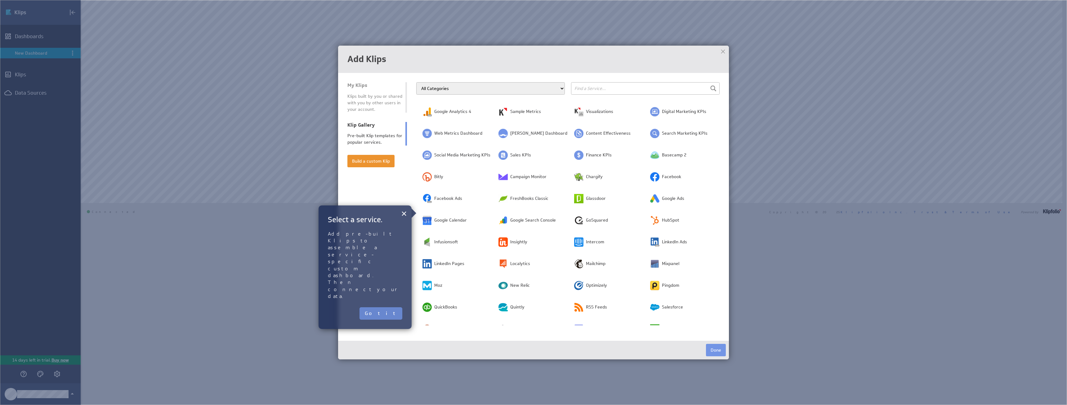
click at [395, 307] on button "Got it" at bounding box center [380, 313] width 43 height 12
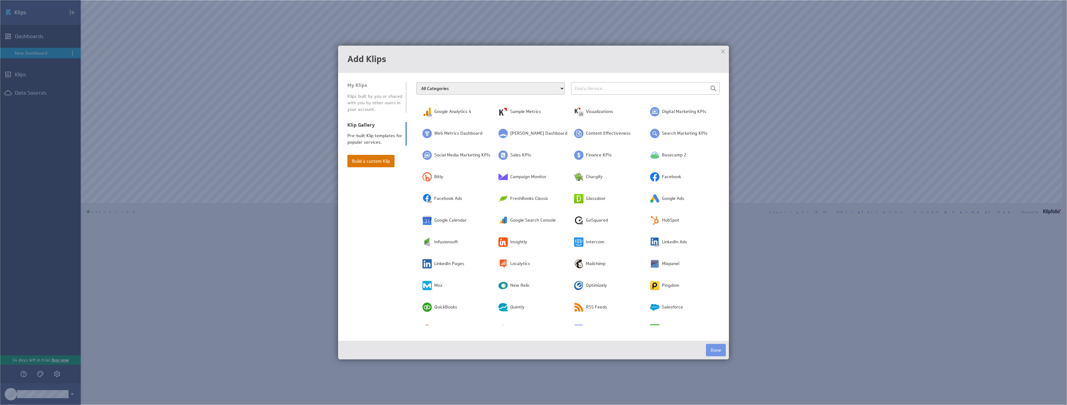
click at [376, 161] on button "Build a custom Klip" at bounding box center [370, 161] width 47 height 12
